Goal: Find specific page/section: Find specific page/section

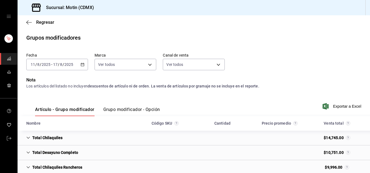
scroll to position [29, 0]
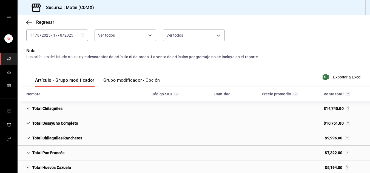
click at [28, 108] on icon "Cell" at bounding box center [28, 109] width 4 height 4
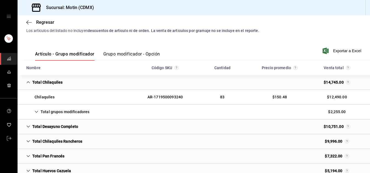
scroll to position [77, 0]
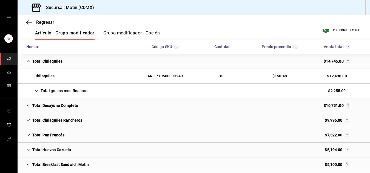
click at [35, 91] on icon "Cell" at bounding box center [37, 91] width 4 height 4
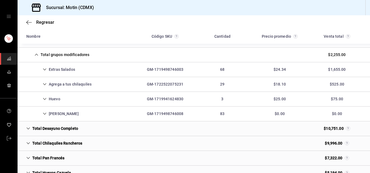
scroll to position [113, 0]
click at [45, 113] on icon "Cell" at bounding box center [45, 114] width 4 height 4
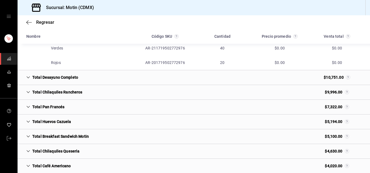
scroll to position [209, 0]
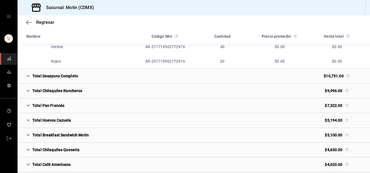
click at [28, 135] on icon "Cell" at bounding box center [28, 135] width 4 height 4
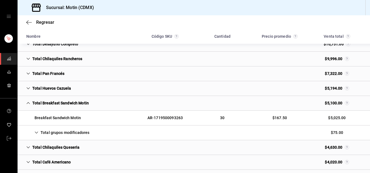
scroll to position [242, 0]
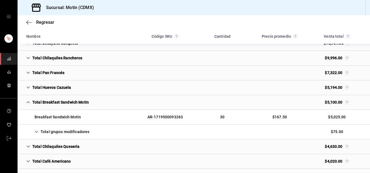
click at [38, 132] on icon "Cell" at bounding box center [37, 132] width 4 height 4
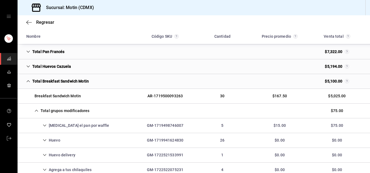
scroll to position [269, 0]
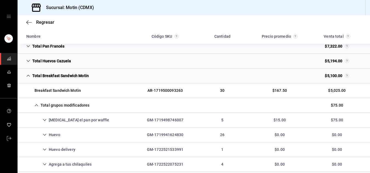
click at [36, 105] on icon "Cell" at bounding box center [37, 106] width 4 height 4
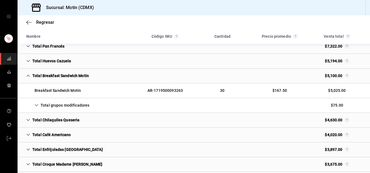
scroll to position [283, 0]
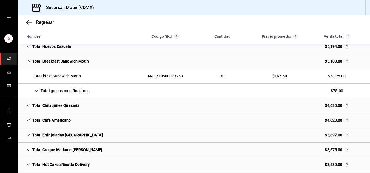
click at [26, 105] on icon "Cell" at bounding box center [28, 106] width 4 height 4
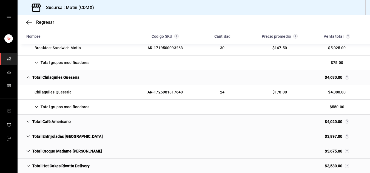
scroll to position [312, 0]
click at [37, 107] on icon "Cell" at bounding box center [37, 107] width 4 height 4
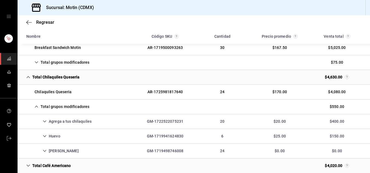
click at [44, 152] on icon "Cell" at bounding box center [45, 151] width 4 height 4
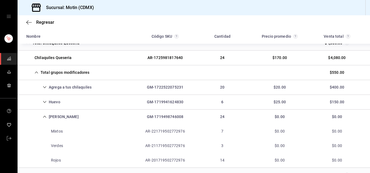
scroll to position [334, 0]
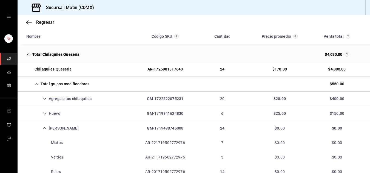
click at [36, 83] on icon "Cell" at bounding box center [37, 84] width 4 height 4
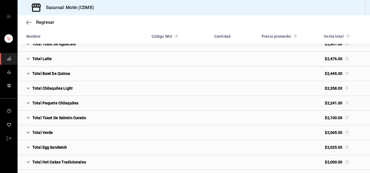
scroll to position [523, 0]
click at [27, 87] on icon "Cell" at bounding box center [28, 88] width 4 height 4
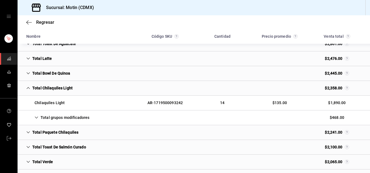
click at [38, 117] on icon "Cell" at bounding box center [37, 118] width 4 height 4
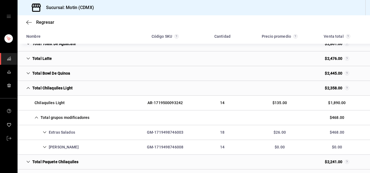
click at [46, 147] on icon "Cell" at bounding box center [44, 148] width 3 height 2
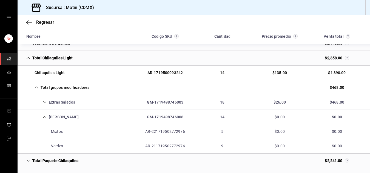
scroll to position [588, 0]
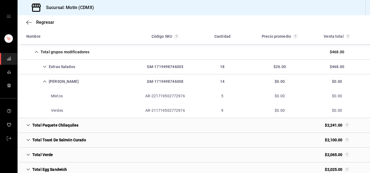
click at [27, 126] on icon "Cell" at bounding box center [28, 126] width 4 height 4
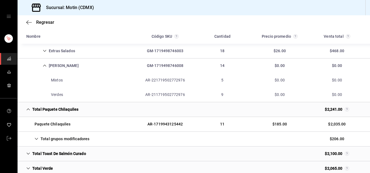
scroll to position [624, 0]
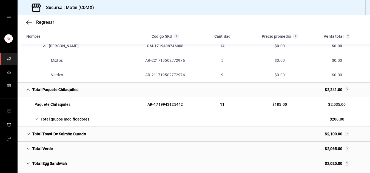
click at [36, 118] on icon "Cell" at bounding box center [37, 120] width 4 height 4
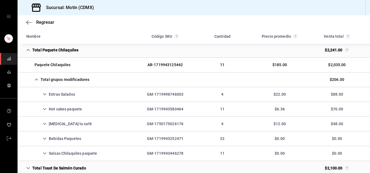
scroll to position [664, 0]
click at [44, 152] on icon "Cell" at bounding box center [45, 154] width 4 height 4
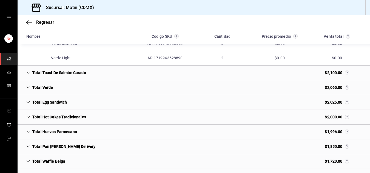
scroll to position [820, 0]
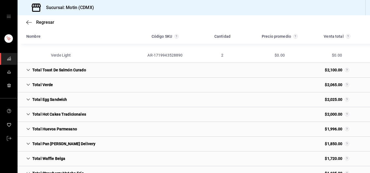
click at [26, 99] on div "Total Egg Sandwich" at bounding box center [46, 100] width 49 height 10
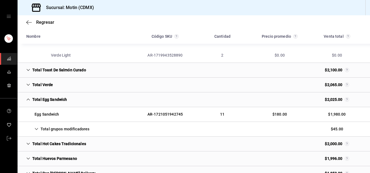
click at [36, 128] on icon "Cell" at bounding box center [37, 129] width 4 height 4
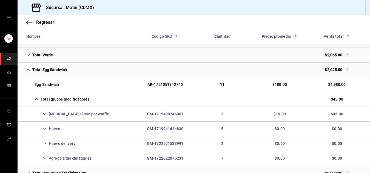
scroll to position [850, 0]
click at [28, 70] on icon "Cell" at bounding box center [28, 70] width 3 height 2
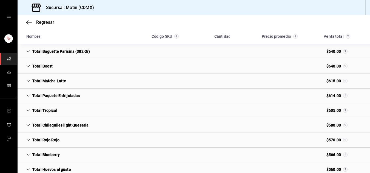
scroll to position [1364, 0]
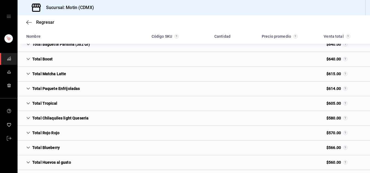
click at [58, 119] on div "Total Chilaquiles light Queseria" at bounding box center [57, 118] width 71 height 10
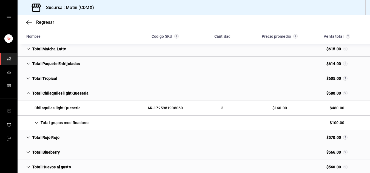
scroll to position [1397, 0]
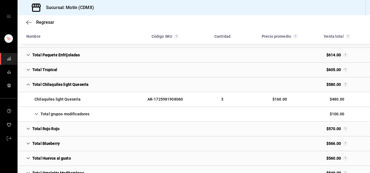
click at [37, 114] on icon "Cell" at bounding box center [37, 114] width 4 height 4
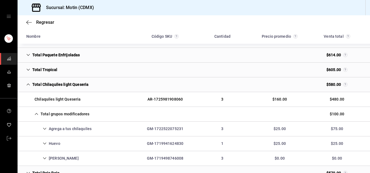
scroll to position [1437, 0]
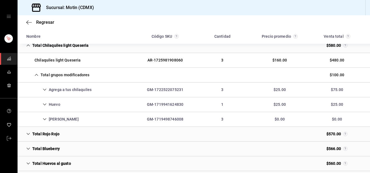
click at [44, 118] on icon "Cell" at bounding box center [45, 120] width 4 height 4
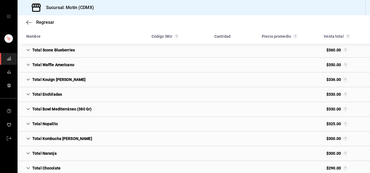
scroll to position [1954, 0]
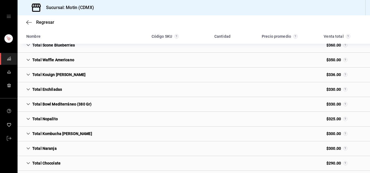
click at [29, 89] on icon "Cell" at bounding box center [28, 90] width 4 height 4
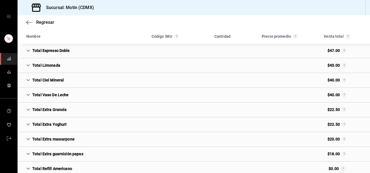
scroll to position [3103, 0]
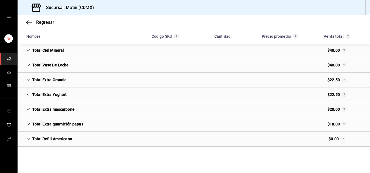
click at [199, 83] on div "Total Extra Granola $22.50" at bounding box center [194, 80] width 352 height 15
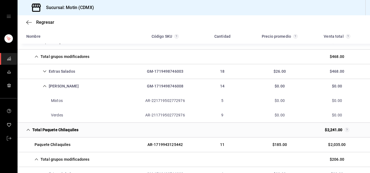
scroll to position [575, 0]
